Goal: Task Accomplishment & Management: Manage account settings

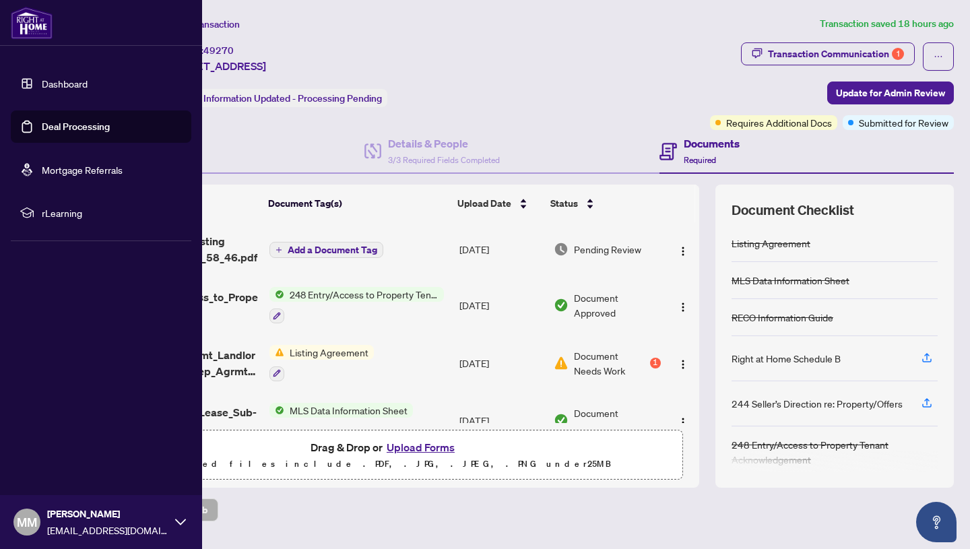
click at [42, 82] on link "Dashboard" at bounding box center [65, 83] width 46 height 12
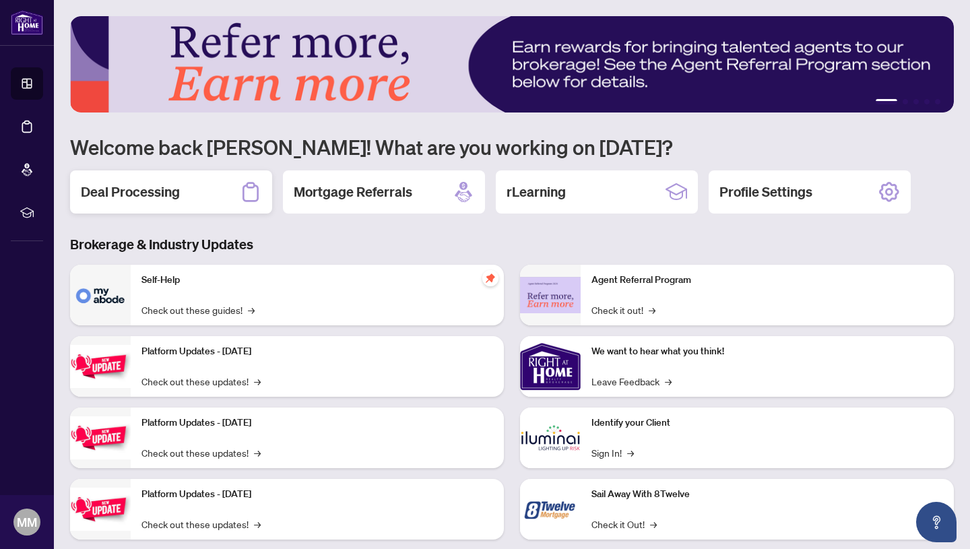
click at [164, 187] on h2 "Deal Processing" at bounding box center [130, 192] width 99 height 19
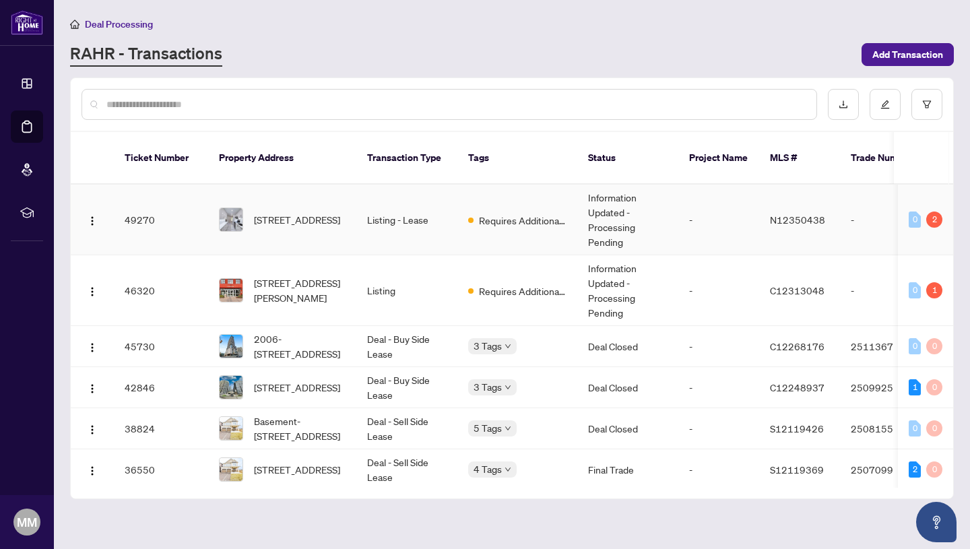
click at [377, 202] on td "Listing - Lease" at bounding box center [406, 220] width 101 height 71
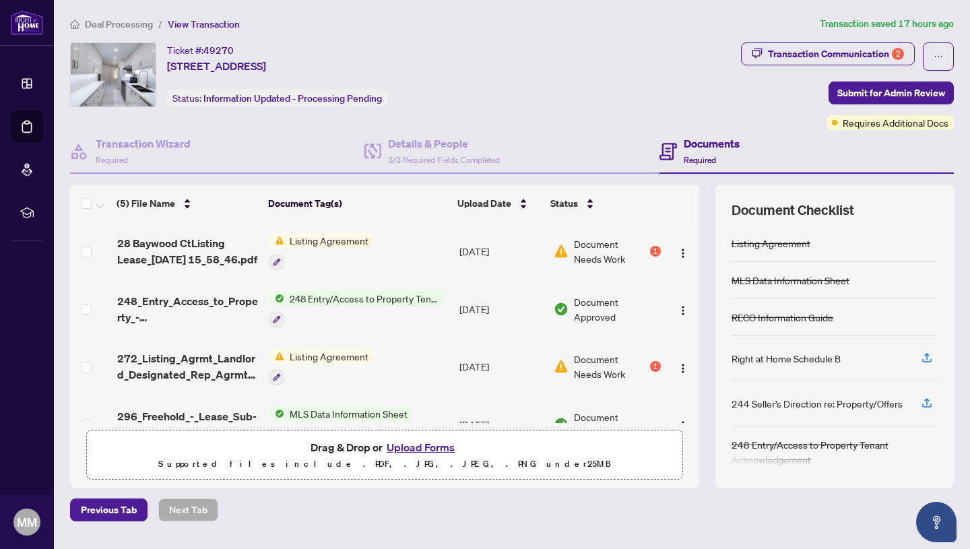
click at [620, 240] on span "Document Needs Work" at bounding box center [610, 251] width 73 height 30
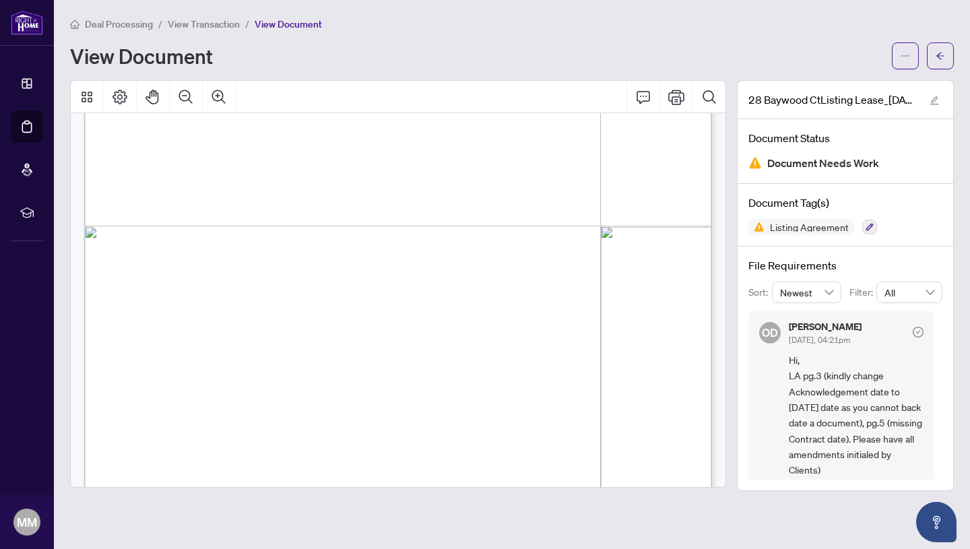
scroll to position [1247, 0]
click at [191, 25] on span "View Transaction" at bounding box center [204, 24] width 72 height 12
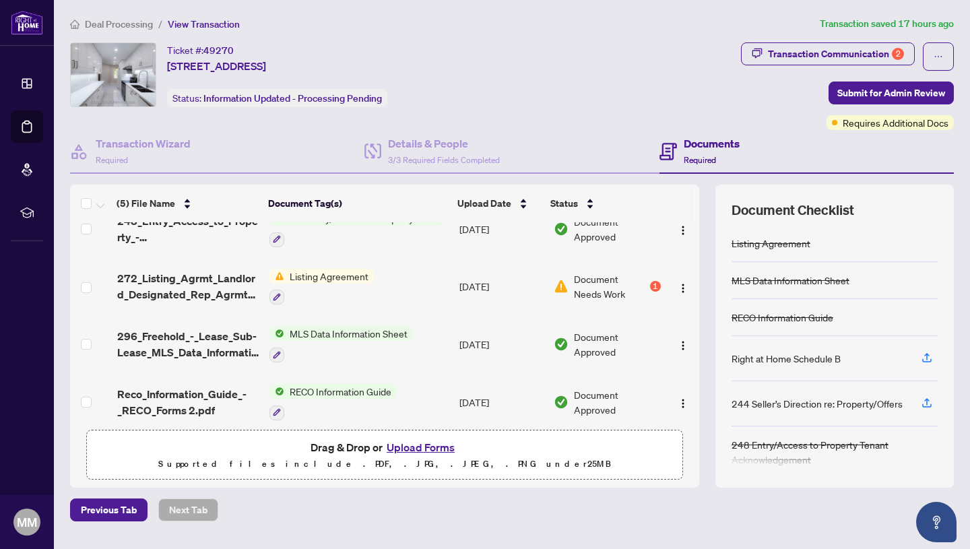
scroll to position [75, 0]
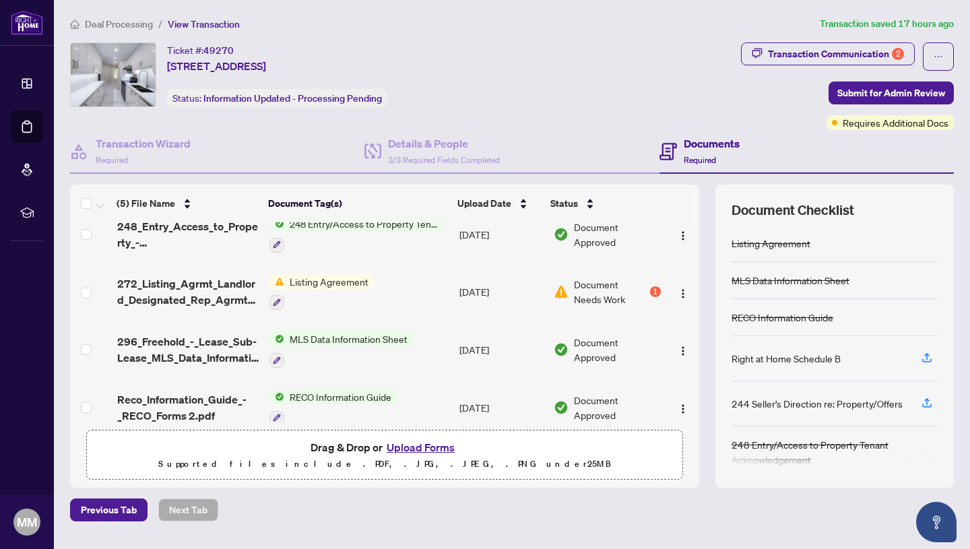
click at [366, 284] on span "Listing Agreement" at bounding box center [329, 281] width 90 height 15
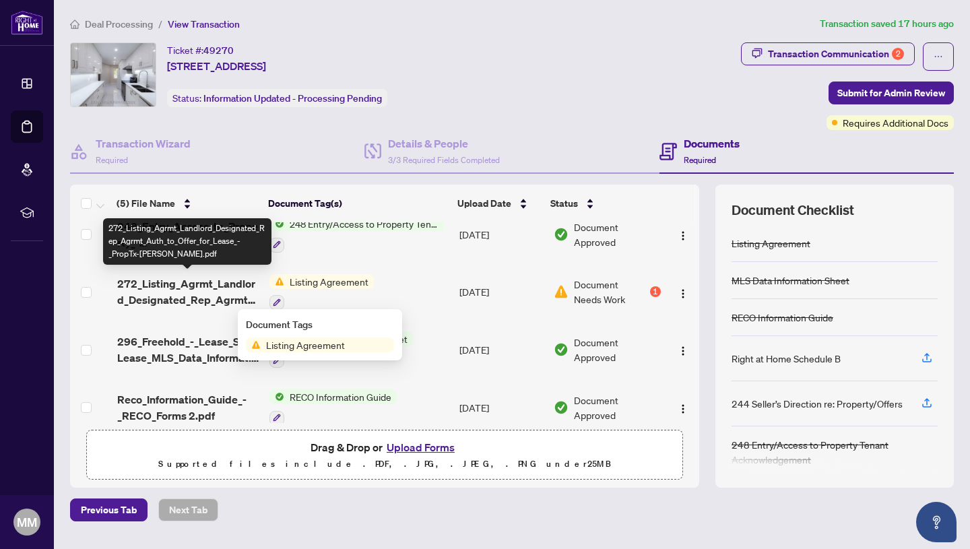
click at [246, 282] on span "272_Listing_Agrmt_Landlord_Designated_Rep_Agrmt_Auth_to_Offer_for_Lease_-_PropT…" at bounding box center [187, 292] width 141 height 32
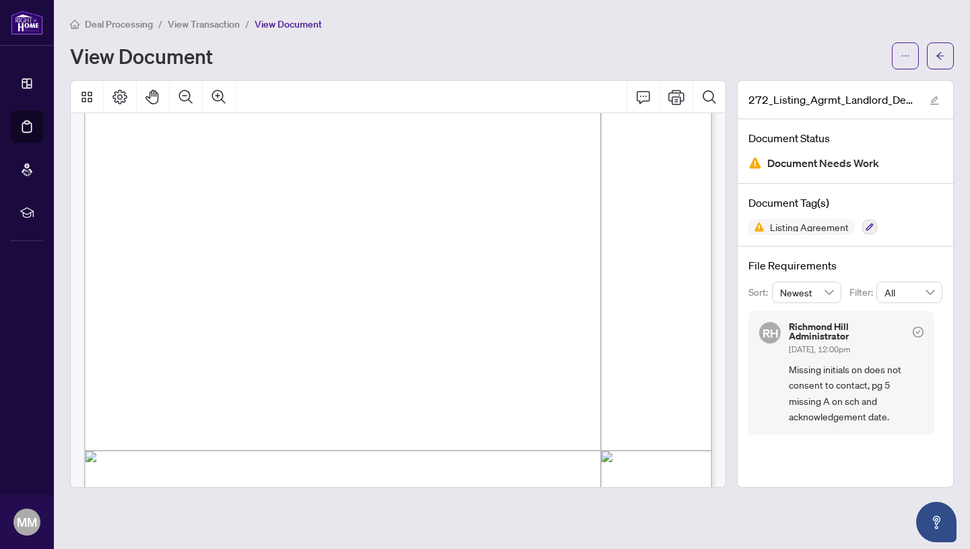
scroll to position [1891, 0]
click at [194, 22] on span "View Transaction" at bounding box center [204, 24] width 72 height 12
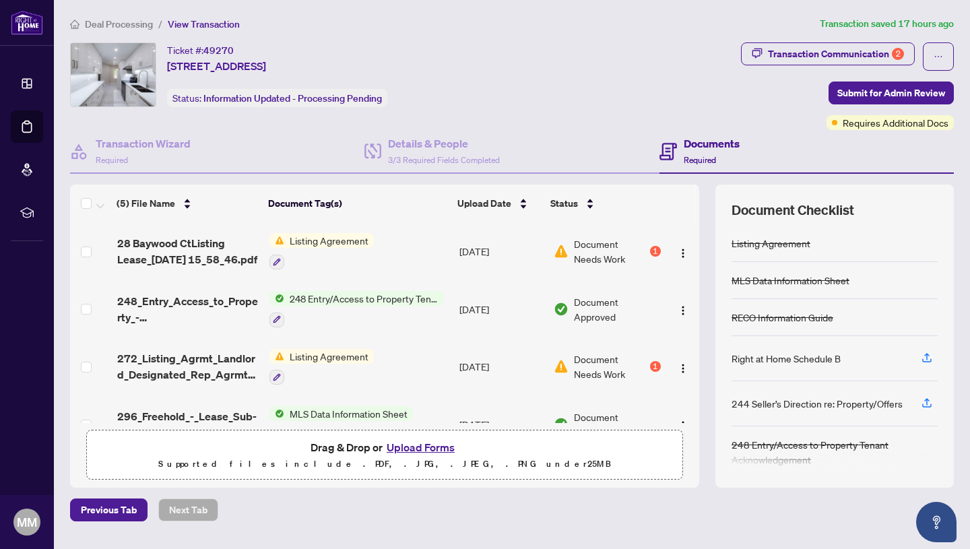
click at [333, 242] on span "Listing Agreement" at bounding box center [329, 240] width 90 height 15
click at [311, 233] on span "Listing Agreement" at bounding box center [329, 240] width 90 height 15
click at [360, 233] on span "Listing Agreement" at bounding box center [329, 240] width 90 height 15
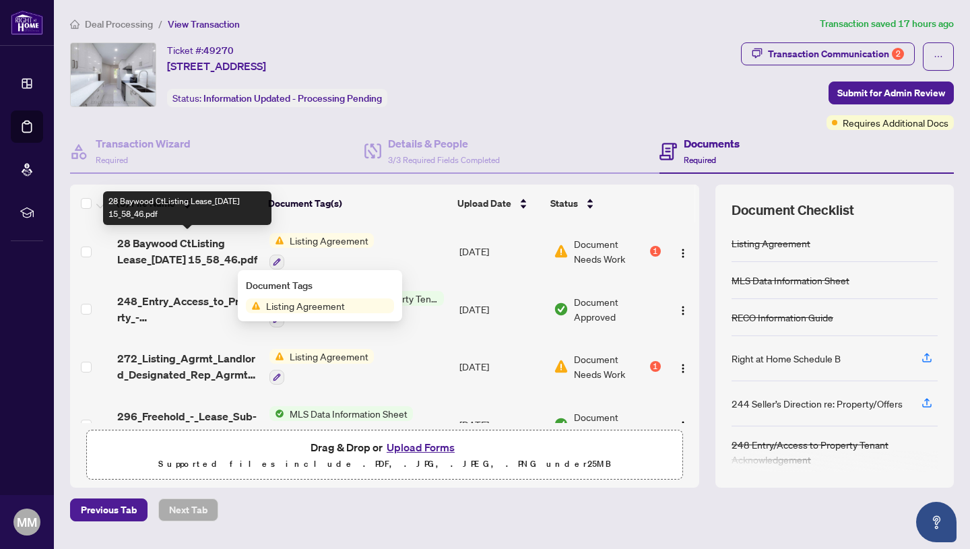
click at [201, 238] on span "28 Baywood CtListing Lease_[DATE] 15_58_46.pdf" at bounding box center [187, 251] width 141 height 32
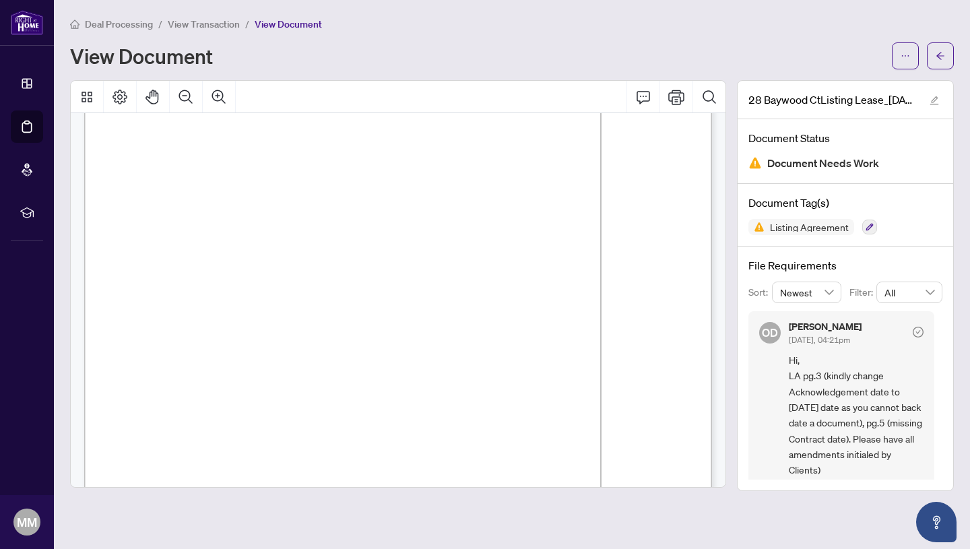
click at [188, 22] on span "View Transaction" at bounding box center [204, 24] width 72 height 12
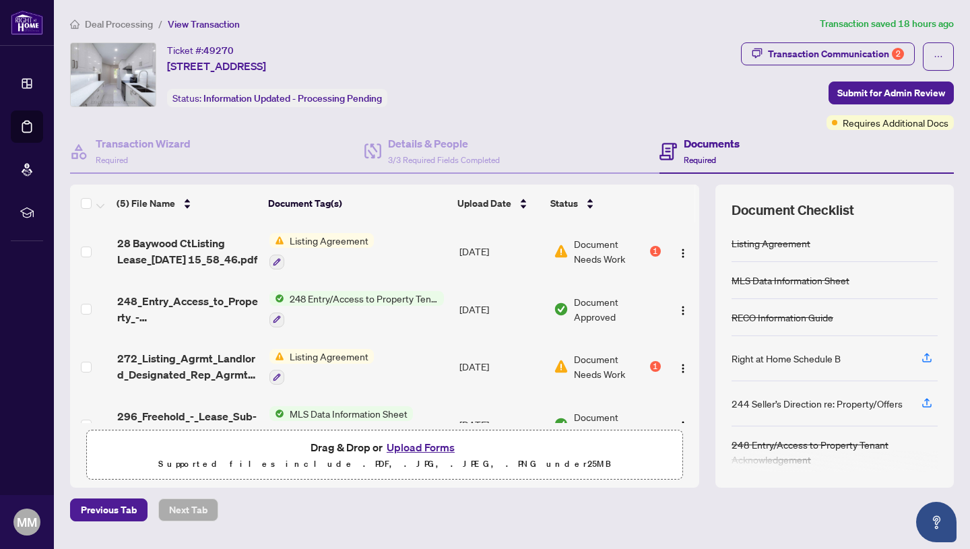
click at [340, 350] on span "Listing Agreement" at bounding box center [329, 356] width 90 height 15
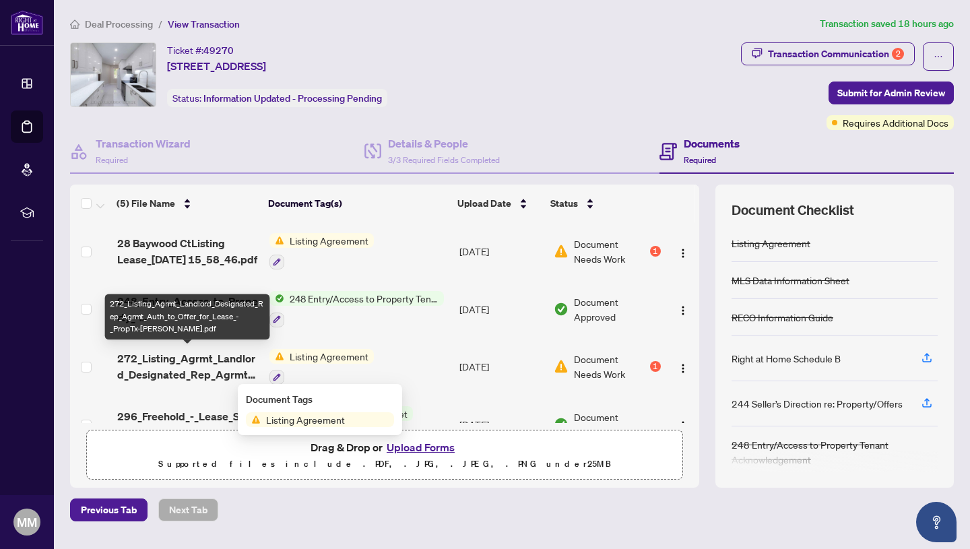
click at [184, 364] on span "272_Listing_Agrmt_Landlord_Designated_Rep_Agrmt_Auth_to_Offer_for_Lease_-_PropT…" at bounding box center [187, 366] width 141 height 32
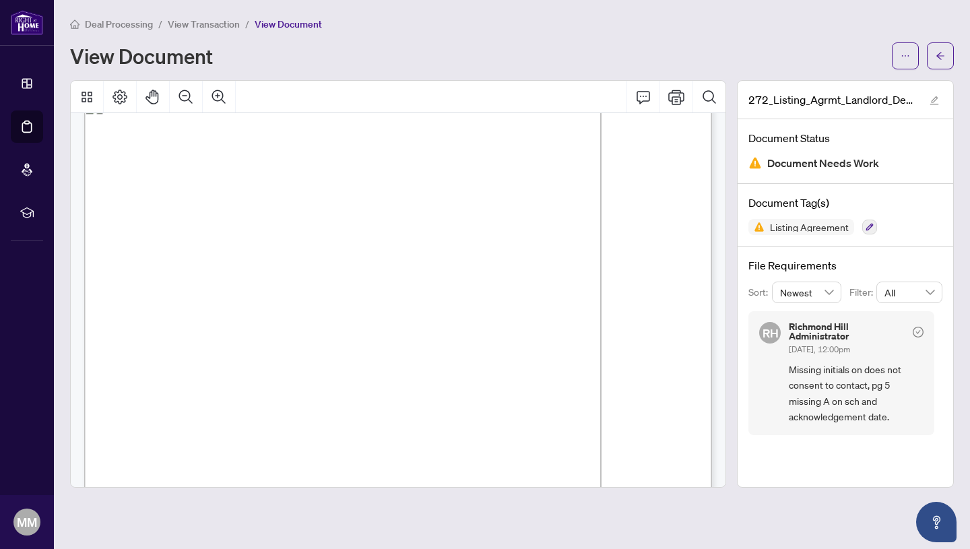
scroll to position [3364, 0]
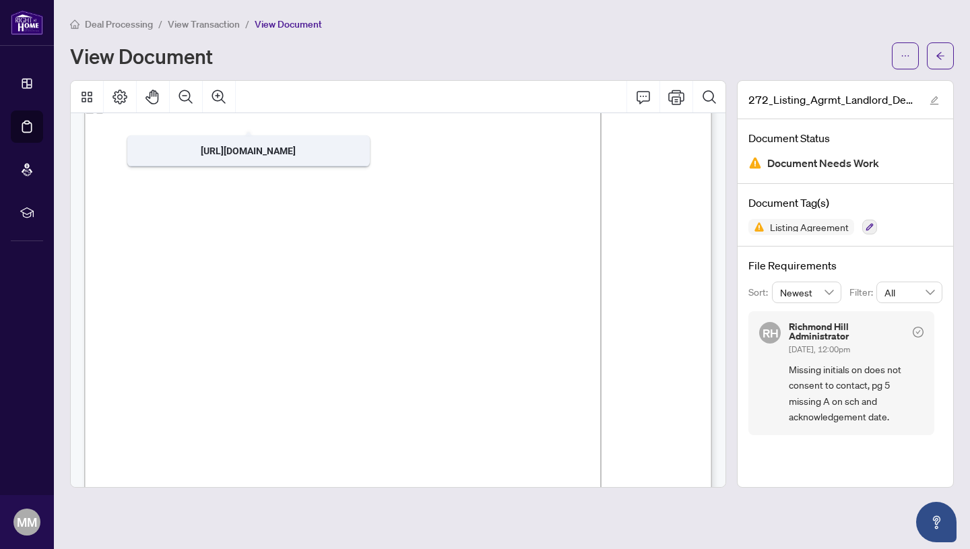
click at [124, 20] on span "Deal Processing" at bounding box center [119, 24] width 68 height 12
